Goal: Information Seeking & Learning: Learn about a topic

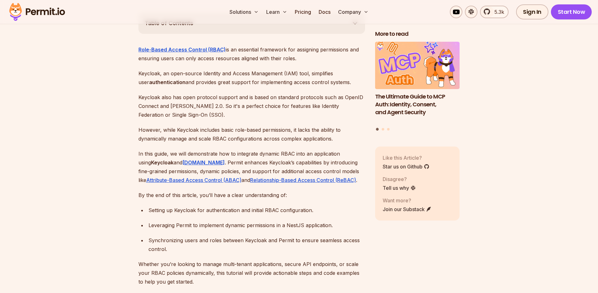
scroll to position [367, 0]
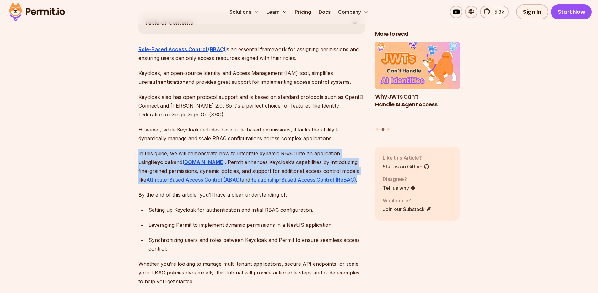
drag, startPoint x: 136, startPoint y: 144, endPoint x: 329, endPoint y: 173, distance: 194.8
copy p "In this guide, we will demonstrate how to integrate dynamic RBAC into an applic…"
click at [222, 152] on p "In this guide, we will demonstrate how to integrate dynamic RBAC into an applic…" at bounding box center [251, 166] width 227 height 35
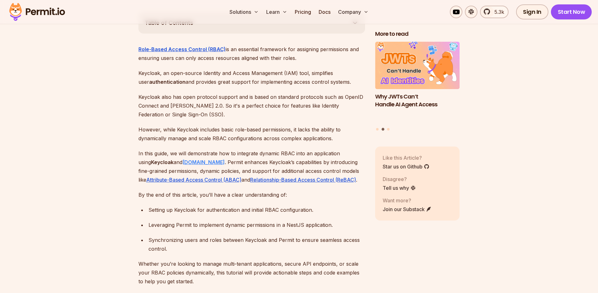
click at [190, 159] on strong "Permit.io" at bounding box center [203, 162] width 42 height 6
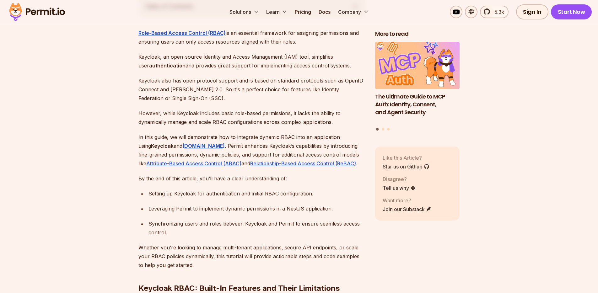
scroll to position [419, 0]
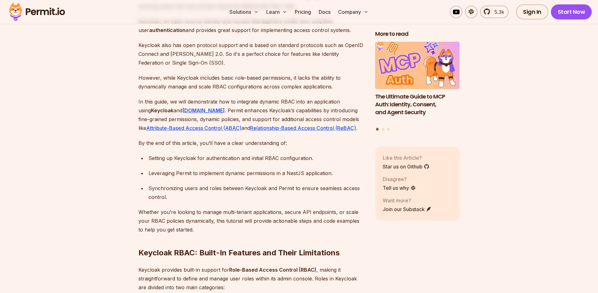
click at [231, 154] on div "Setting up Keycloak for authentication and initial RBAC configuration." at bounding box center [256, 158] width 217 height 9
click at [297, 154] on div "Setting up Keycloak for authentication and initial RBAC configuration." at bounding box center [256, 158] width 217 height 9
click at [223, 154] on div "Setting up Keycloak for authentication and initial RBAC configuration." at bounding box center [256, 158] width 217 height 9
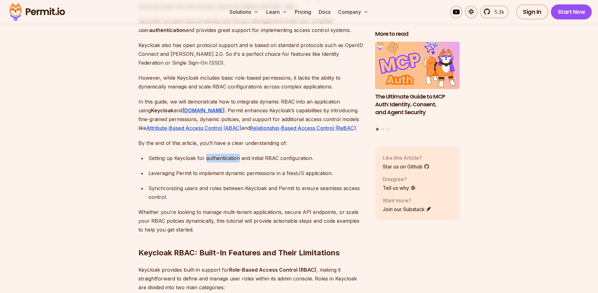
click at [223, 154] on div "Setting up Keycloak for authentication and initial RBAC configuration." at bounding box center [256, 158] width 217 height 9
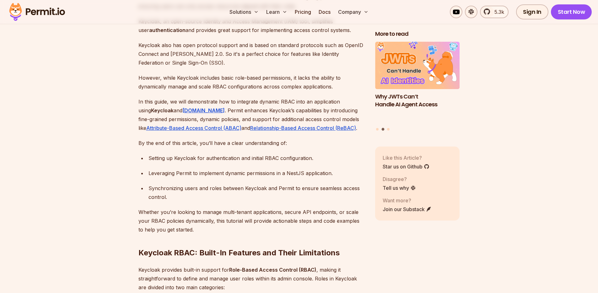
click at [158, 169] on div "Leveraging Permit to implement dynamic permissions in a NestJS application." at bounding box center [256, 173] width 217 height 9
click at [186, 169] on div "Leveraging Permit to implement dynamic permissions in a NestJS application." at bounding box center [256, 173] width 217 height 9
click at [208, 169] on div "Leveraging Permit to implement dynamic permissions in a NestJS application." at bounding box center [256, 173] width 217 height 9
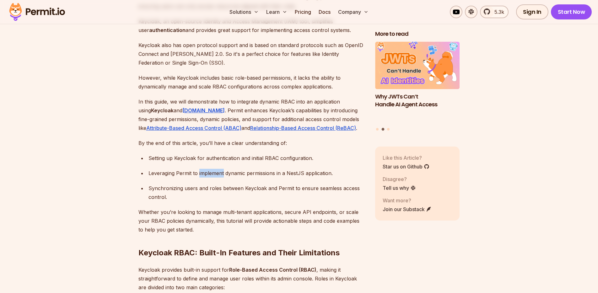
click at [208, 169] on div "Leveraging Permit to implement dynamic permissions in a NestJS application." at bounding box center [256, 173] width 217 height 9
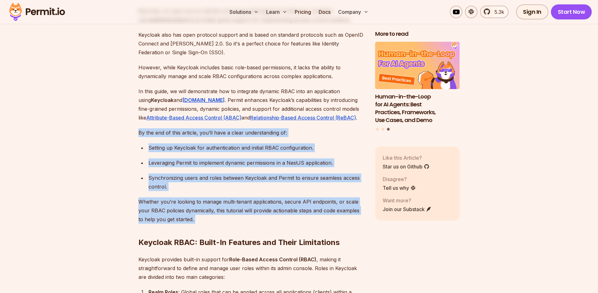
drag, startPoint x: 138, startPoint y: 122, endPoint x: 212, endPoint y: 208, distance: 113.4
copy div "By the end of this article, you’ll have a clear understanding of: Setting up Ke…"
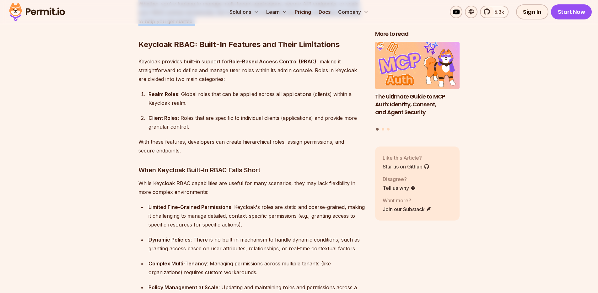
scroll to position [633, 0]
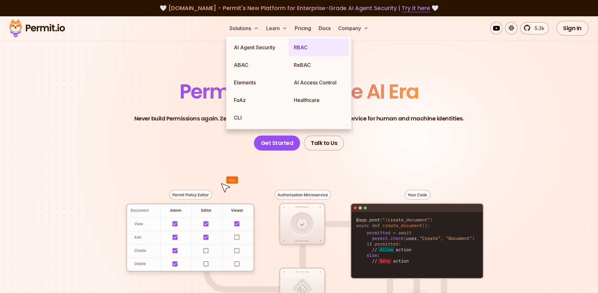
click at [300, 47] on link "RBAC" at bounding box center [319, 48] width 60 height 18
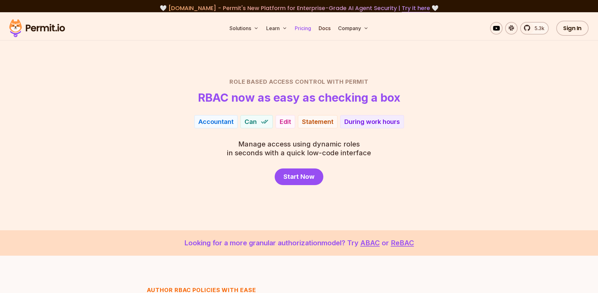
click at [308, 30] on link "Pricing" at bounding box center [302, 28] width 21 height 13
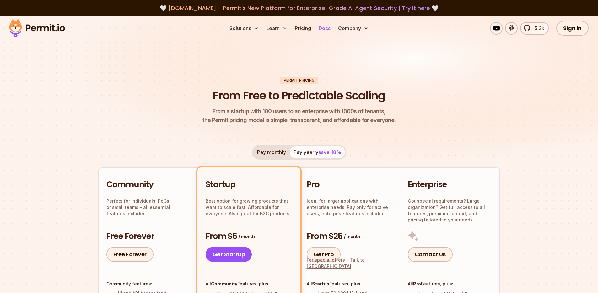
click at [328, 29] on link "Docs" at bounding box center [324, 28] width 17 height 13
click at [91, 115] on img at bounding box center [299, 95] width 598 height 159
click at [46, 30] on img at bounding box center [37, 28] width 62 height 21
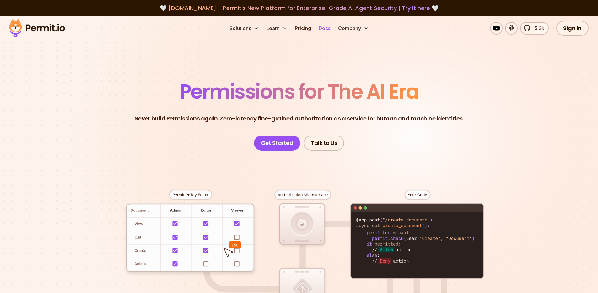
click at [324, 30] on link "Docs" at bounding box center [324, 28] width 17 height 13
